Goal: Use online tool/utility: Use online tool/utility

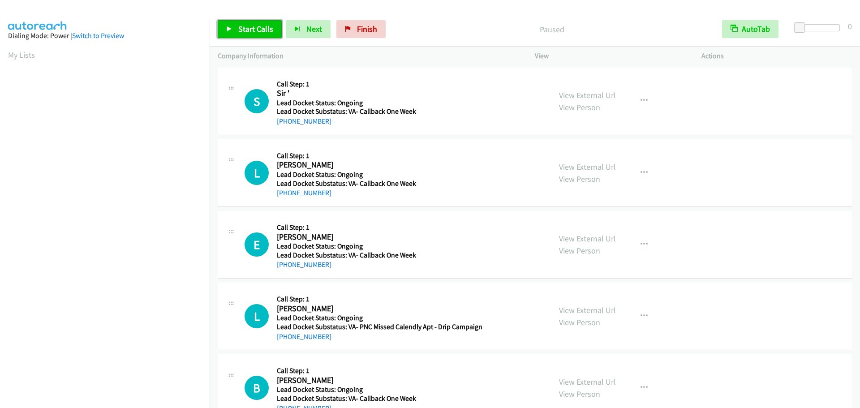
click at [239, 22] on link "Start Calls" at bounding box center [250, 29] width 64 height 18
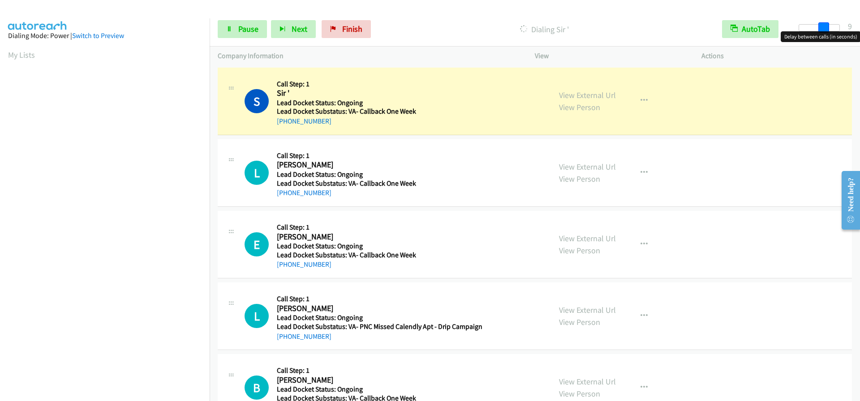
click at [824, 29] on div at bounding box center [818, 27] width 41 height 7
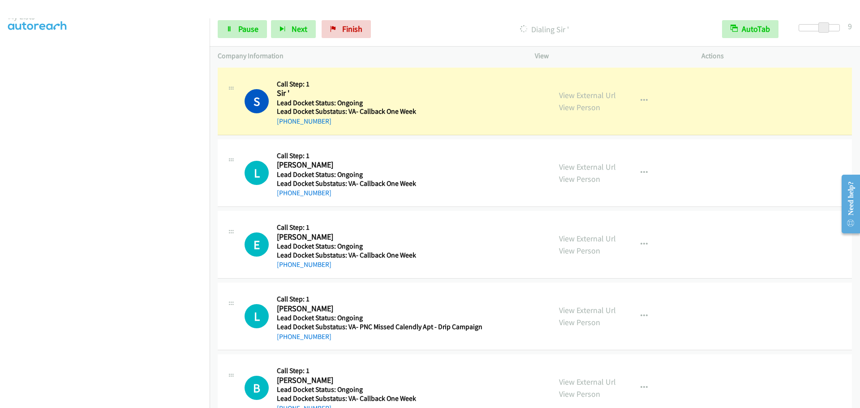
scroll to position [94, 0]
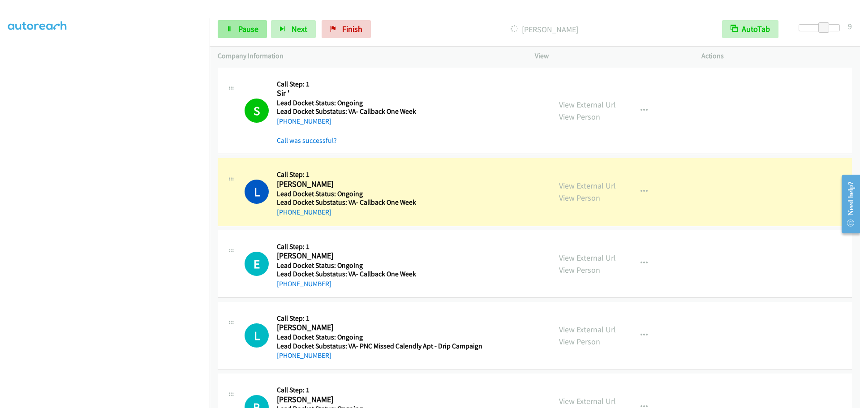
click at [231, 30] on icon at bounding box center [229, 29] width 6 height 6
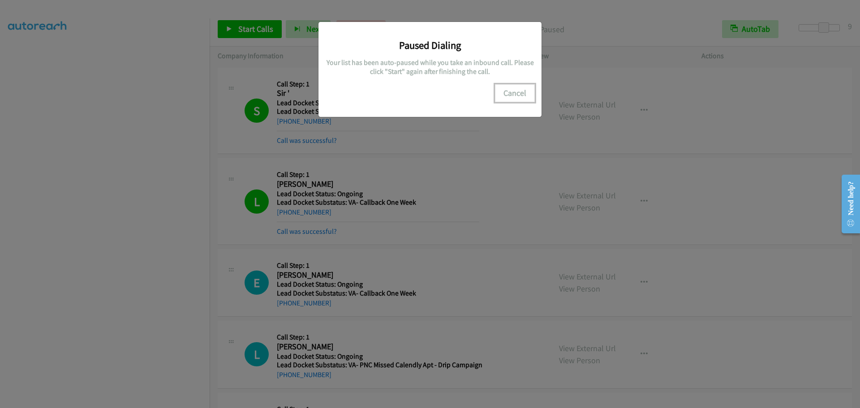
click at [520, 90] on button "Cancel" at bounding box center [515, 93] width 40 height 18
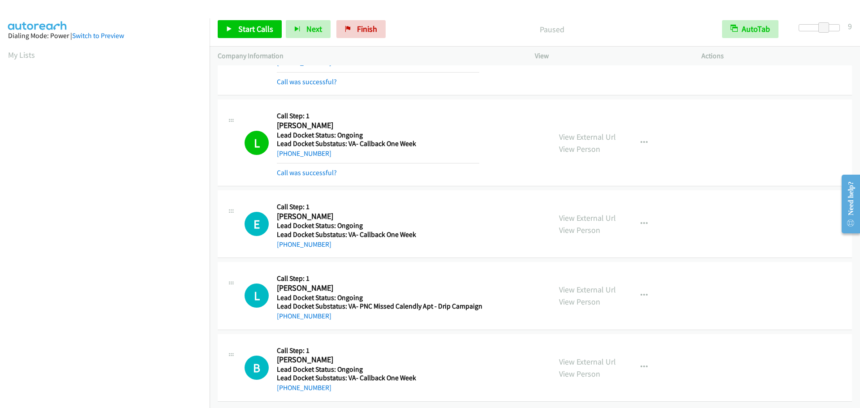
scroll to position [94, 0]
click at [241, 37] on link "Start Calls" at bounding box center [250, 29] width 64 height 18
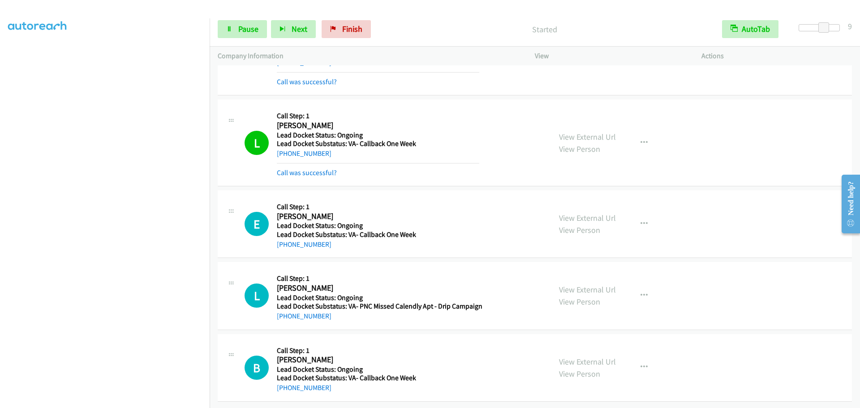
scroll to position [75, 0]
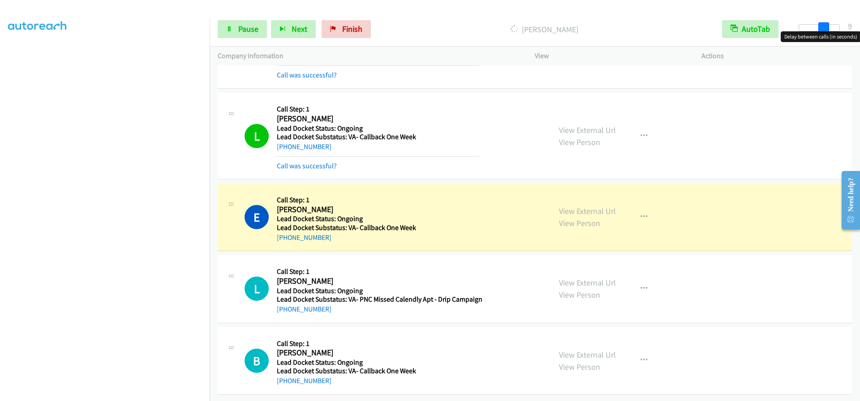
drag, startPoint x: 828, startPoint y: 30, endPoint x: 846, endPoint y: 26, distance: 18.7
click at [846, 26] on div "Start Calls Pause Next Finish Dialing Earl Watkins AutoTab AutoTab 9" at bounding box center [535, 29] width 650 height 34
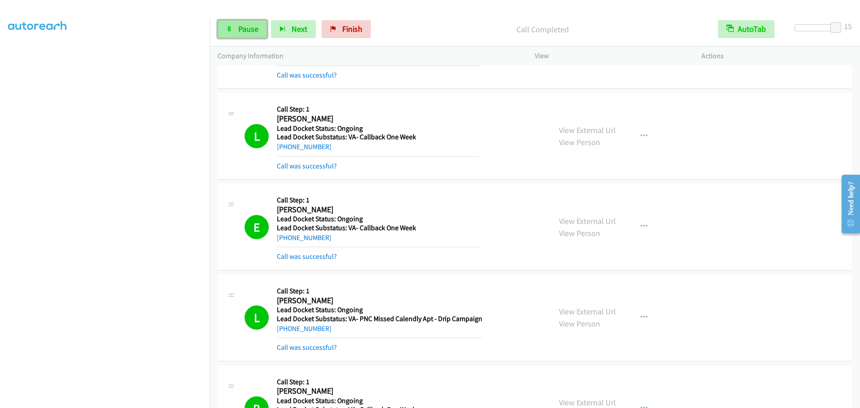
click at [252, 31] on span "Pause" at bounding box center [248, 29] width 20 height 10
click at [232, 36] on link "Start Calls" at bounding box center [250, 29] width 64 height 18
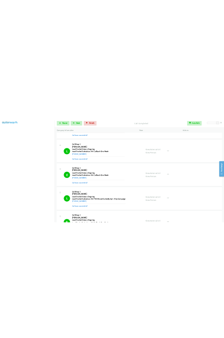
scroll to position [0, 0]
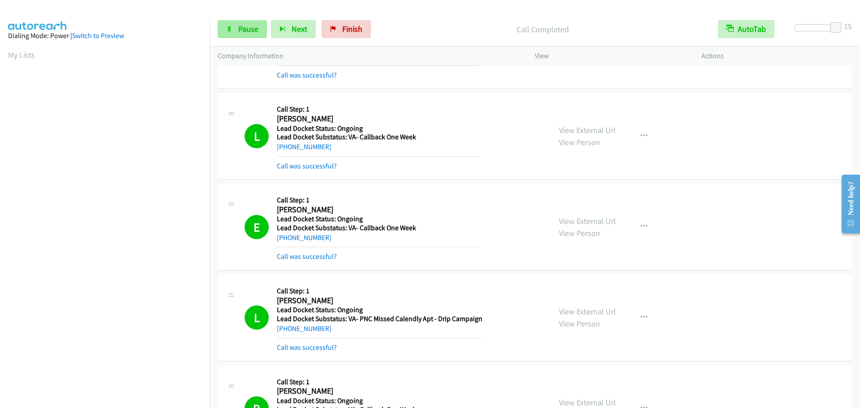
click at [242, 34] on div "Start Calls Pause Next Finish Call Completed AutoTab AutoTab 15" at bounding box center [535, 29] width 650 height 34
click at [242, 34] on link "Pause" at bounding box center [242, 29] width 49 height 18
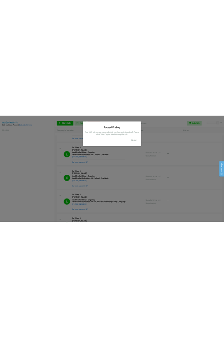
scroll to position [74, 0]
